Goal: Task Accomplishment & Management: Use online tool/utility

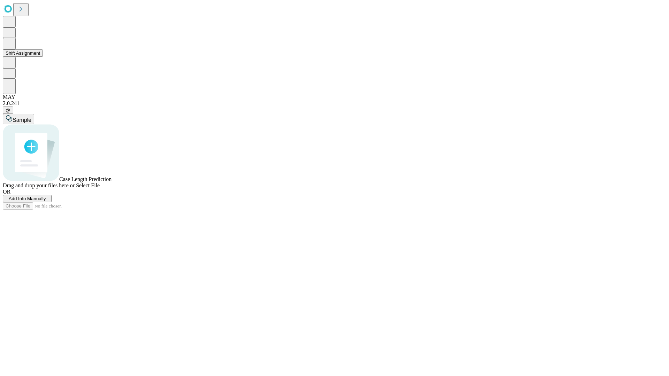
click at [43, 57] on button "Shift Assignment" at bounding box center [23, 52] width 40 height 7
